Goal: Navigation & Orientation: Find specific page/section

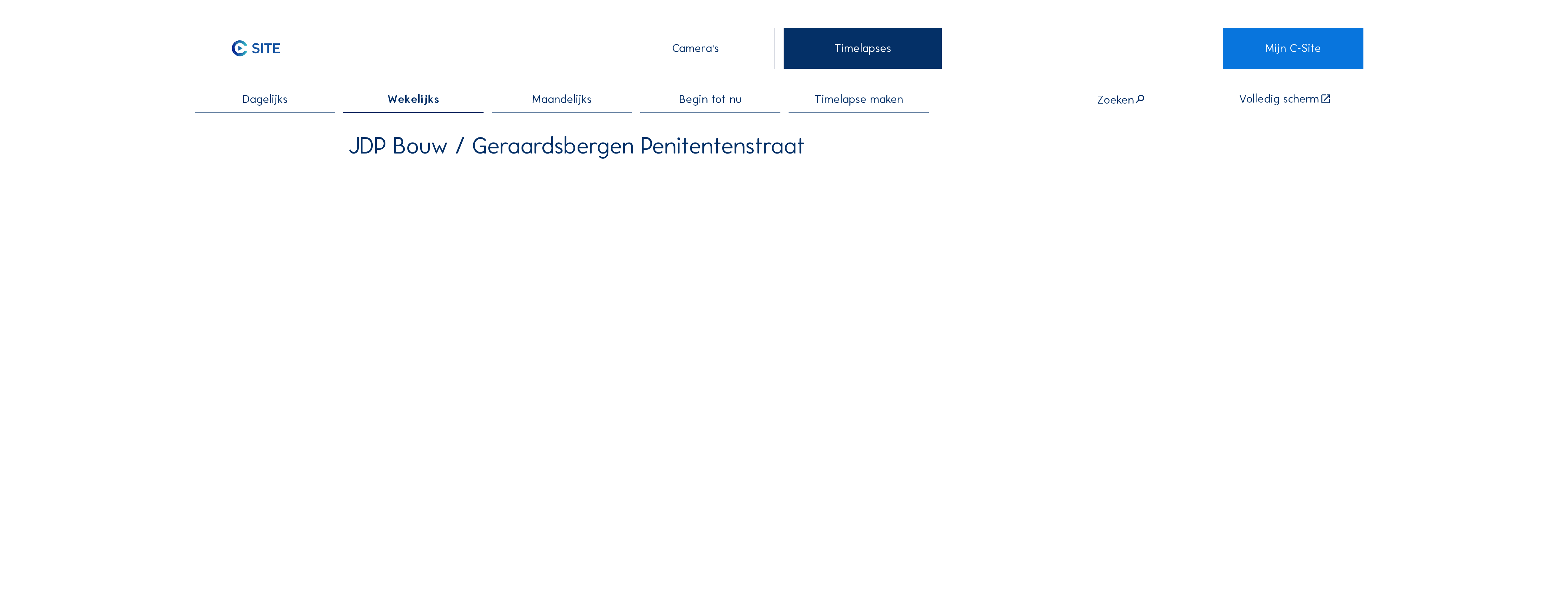
click at [706, 40] on div "Camera's" at bounding box center [695, 48] width 159 height 41
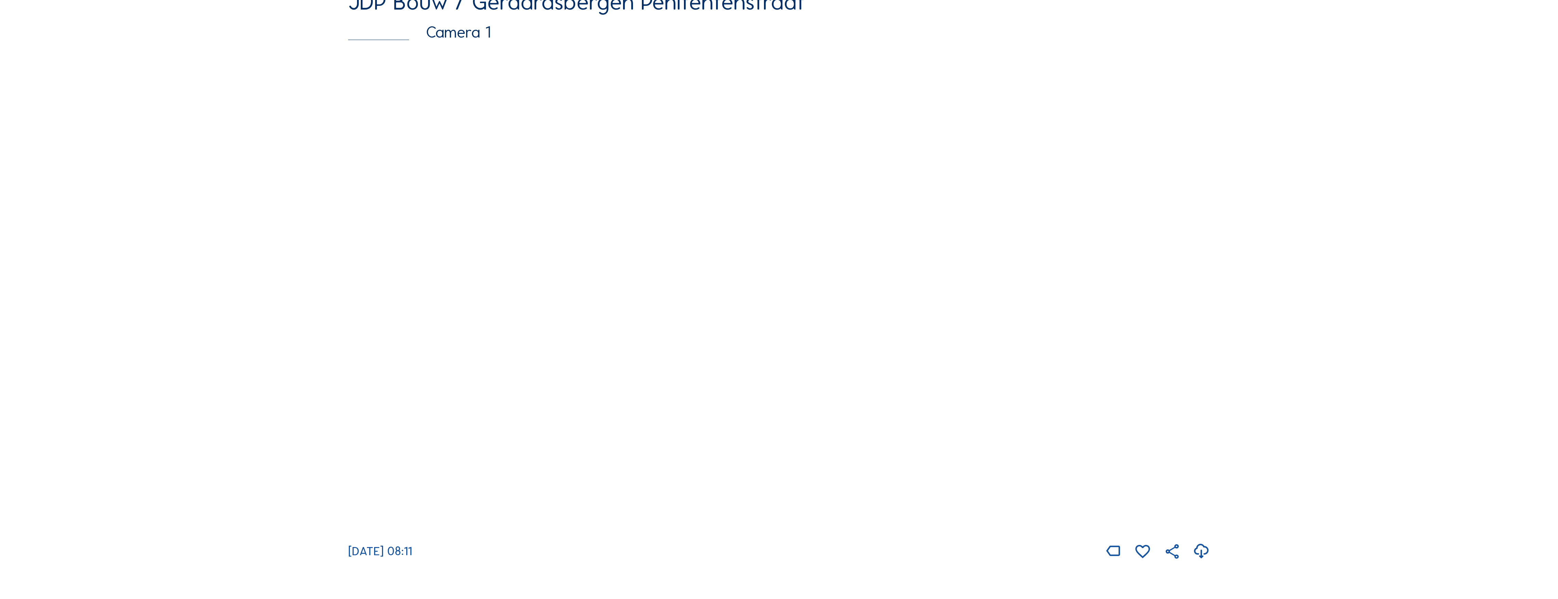
scroll to position [137, 0]
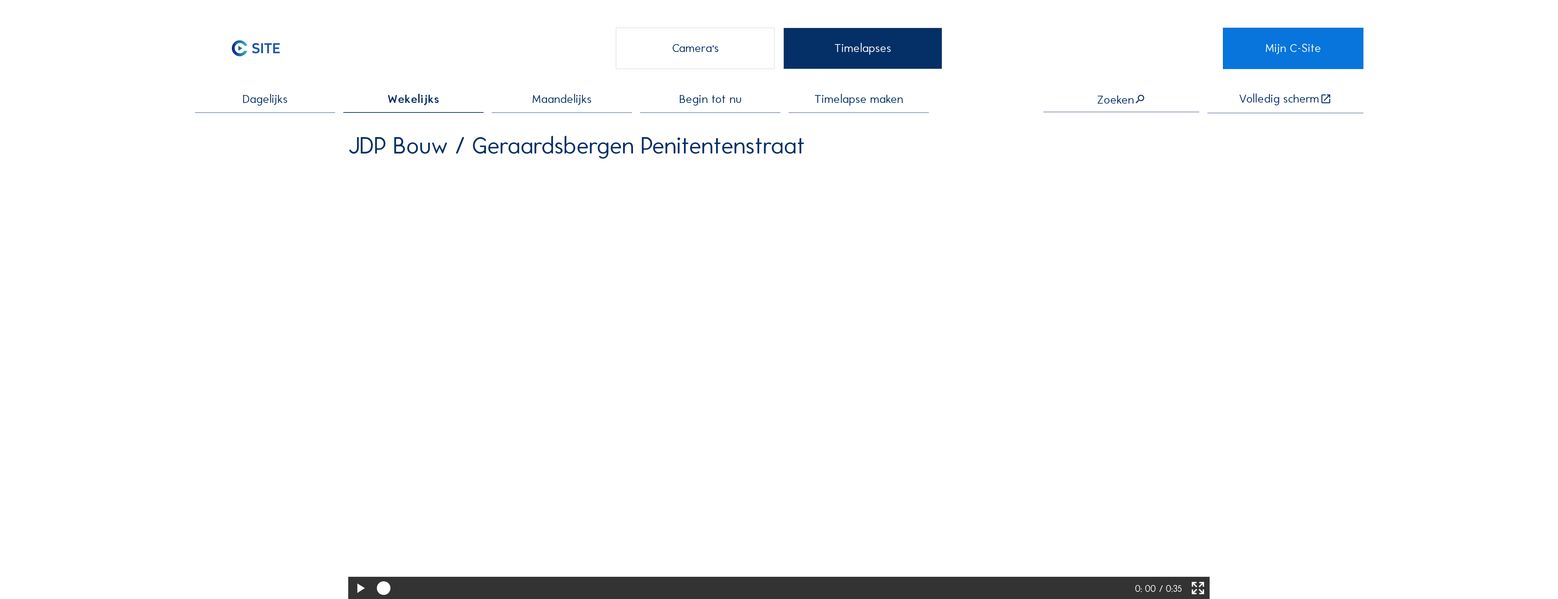
click at [699, 51] on div "Camera's" at bounding box center [695, 48] width 159 height 41
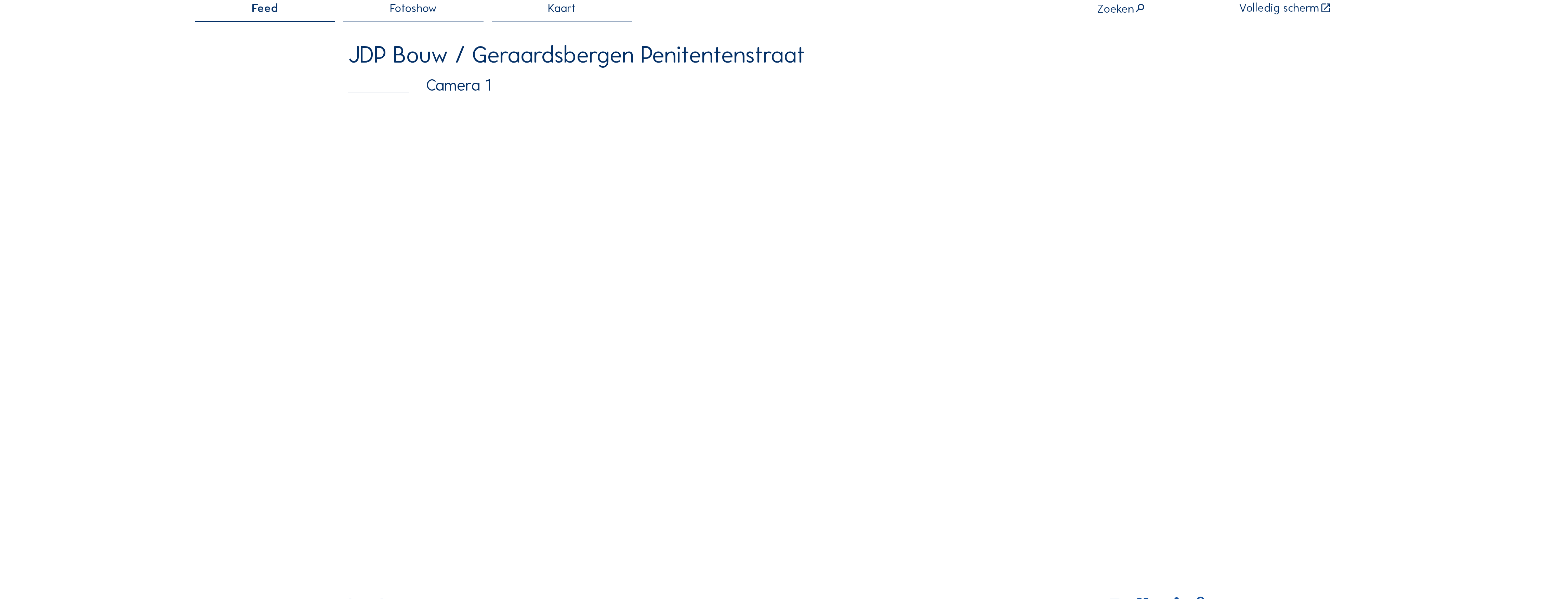
scroll to position [137, 0]
